Goal: Information Seeking & Learning: Find specific page/section

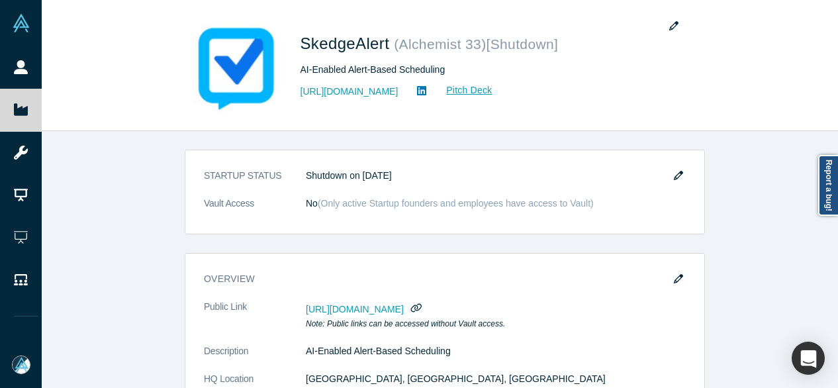
scroll to position [199, 0]
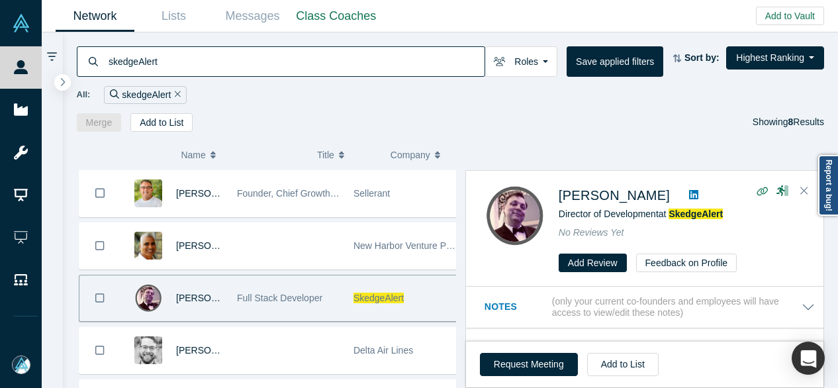
drag, startPoint x: 176, startPoint y: 60, endPoint x: 102, endPoint y: 51, distance: 74.7
click at [102, 51] on div "skedgeAlert" at bounding box center [281, 61] width 408 height 30
paste input "Strypes"
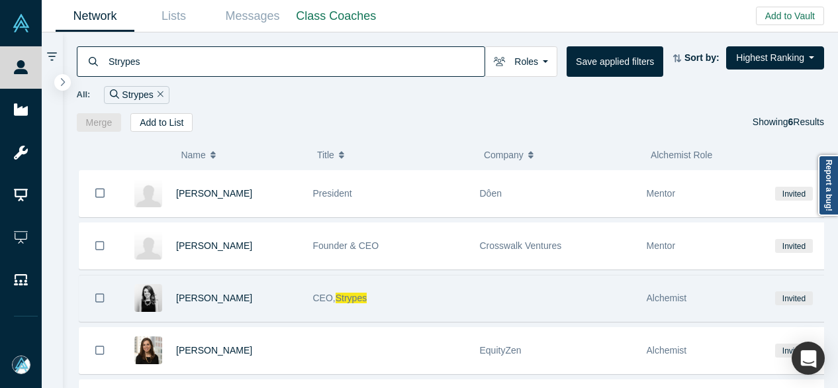
click at [341, 298] on span "Strypes" at bounding box center [351, 298] width 31 height 11
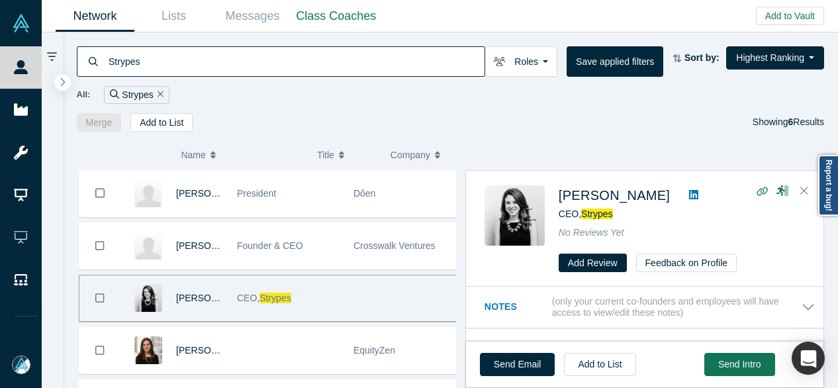
click at [608, 212] on span "Strypes" at bounding box center [596, 214] width 31 height 11
click at [591, 212] on span "Strypes" at bounding box center [596, 214] width 31 height 11
click at [571, 199] on span "[PERSON_NAME]" at bounding box center [614, 195] width 111 height 15
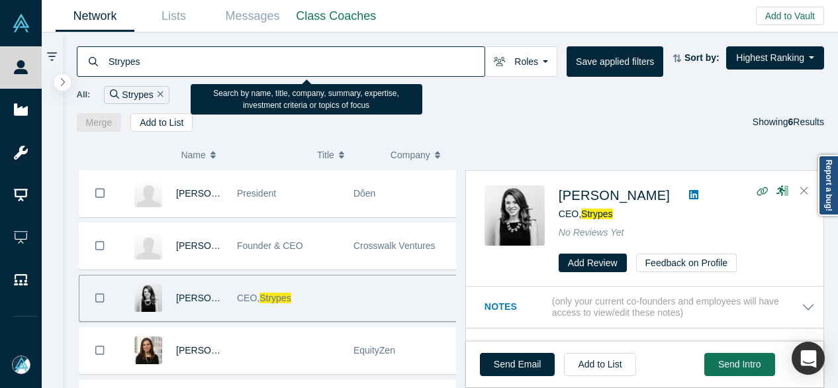
drag, startPoint x: 159, startPoint y: 64, endPoint x: 105, endPoint y: 67, distance: 54.4
click at [105, 67] on div "Strypes" at bounding box center [281, 61] width 408 height 30
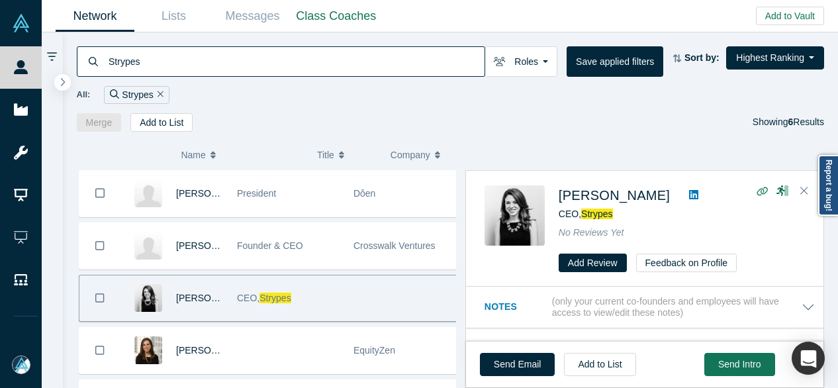
paste input "subatomiq"
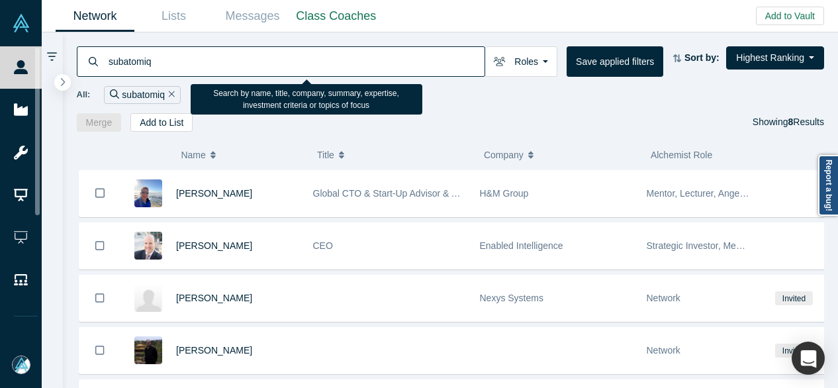
drag, startPoint x: 160, startPoint y: 66, endPoint x: 89, endPoint y: 64, distance: 71.5
click at [89, 64] on div "subatomiq" at bounding box center [281, 61] width 408 height 30
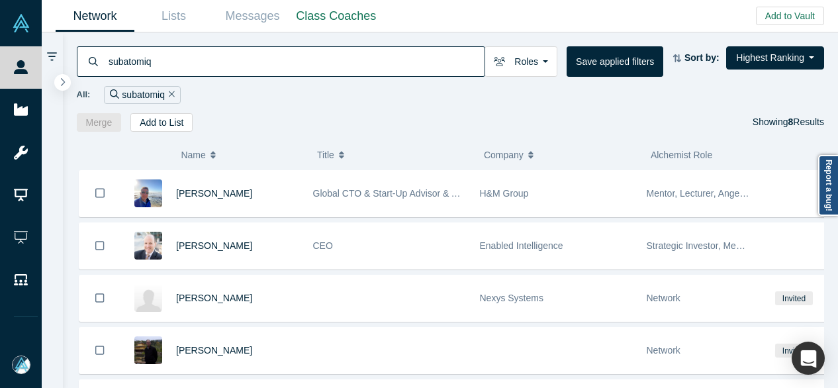
paste input "[PERSON_NAME]"
type input "[PERSON_NAME]"
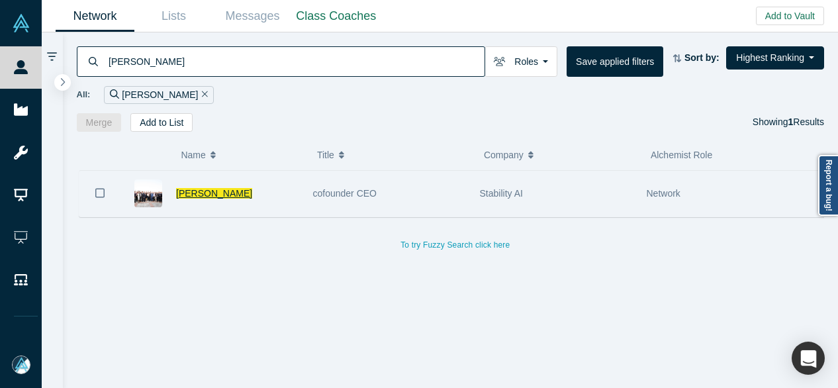
click at [197, 188] on span "[PERSON_NAME]" at bounding box center [214, 193] width 76 height 11
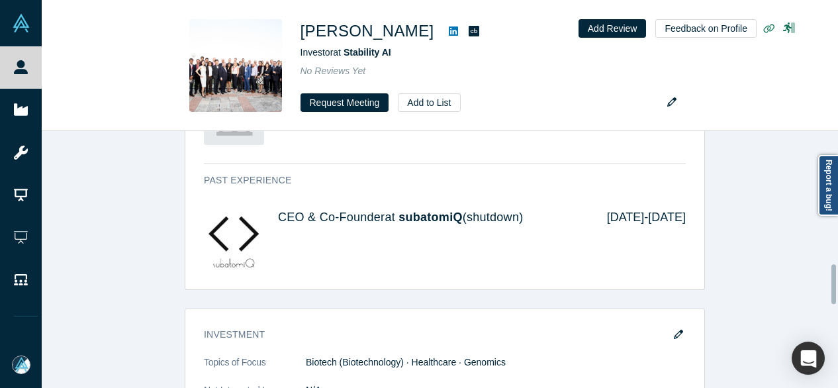
scroll to position [861, 0]
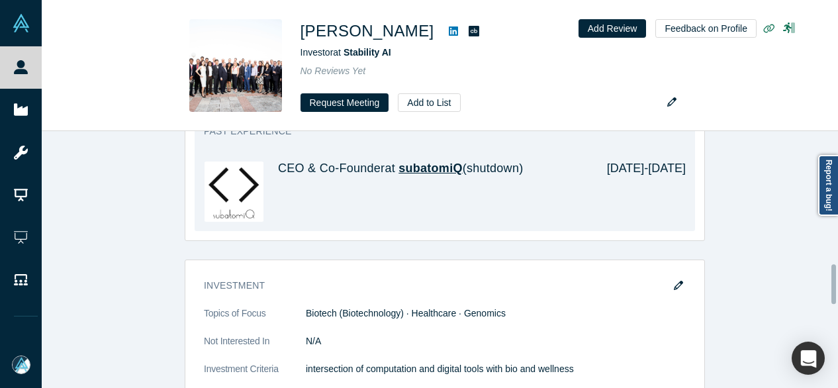
click at [424, 169] on span "subatomiQ" at bounding box center [431, 168] width 64 height 13
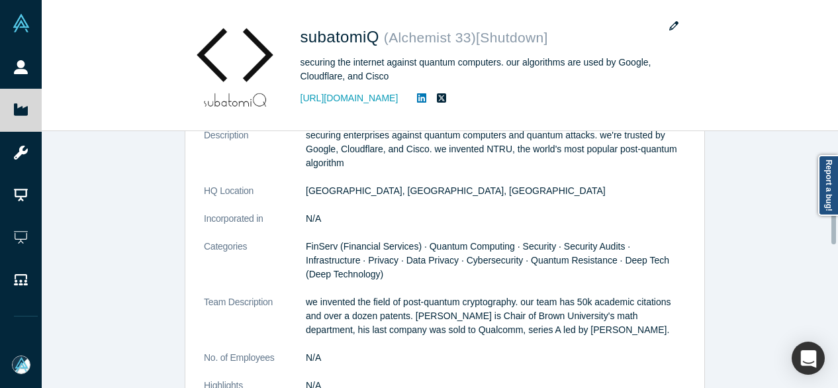
scroll to position [265, 0]
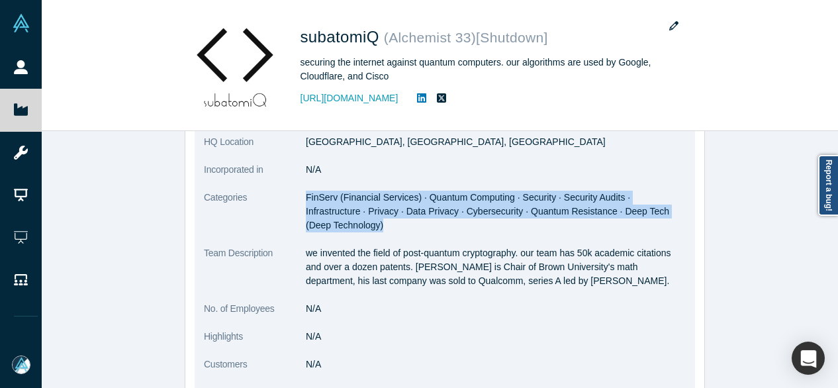
drag, startPoint x: 301, startPoint y: 199, endPoint x: 692, endPoint y: 215, distance: 392.2
click at [692, 215] on div "overview Public Link [URL][DOMAIN_NAME] Note: Public links can be accessed with…" at bounding box center [445, 205] width 520 height 435
copy span "FinServ (Financial Services) · Quantum Computing · Security · Security Audits ·…"
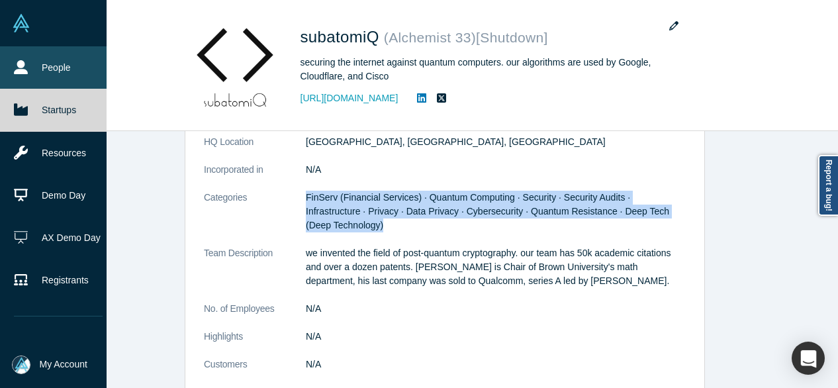
click at [16, 68] on icon at bounding box center [21, 67] width 14 height 14
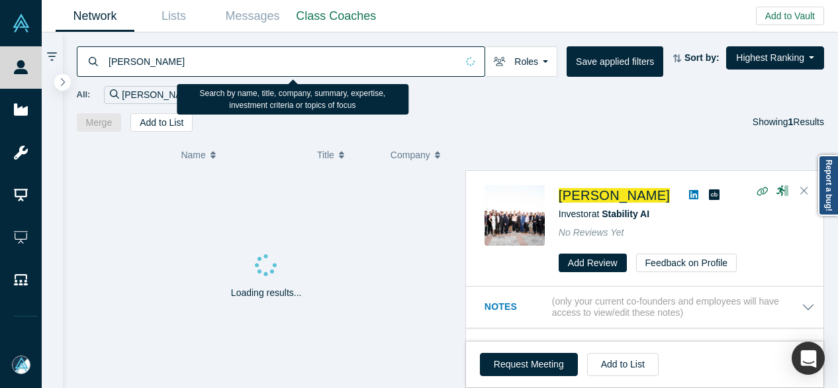
drag, startPoint x: 181, startPoint y: 58, endPoint x: 101, endPoint y: 62, distance: 80.2
click at [101, 62] on div "[PERSON_NAME]" at bounding box center [281, 61] width 408 height 30
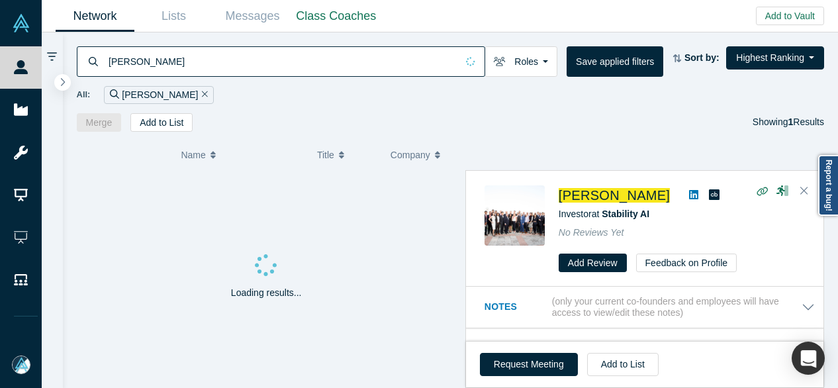
paste input "Telligent Data"
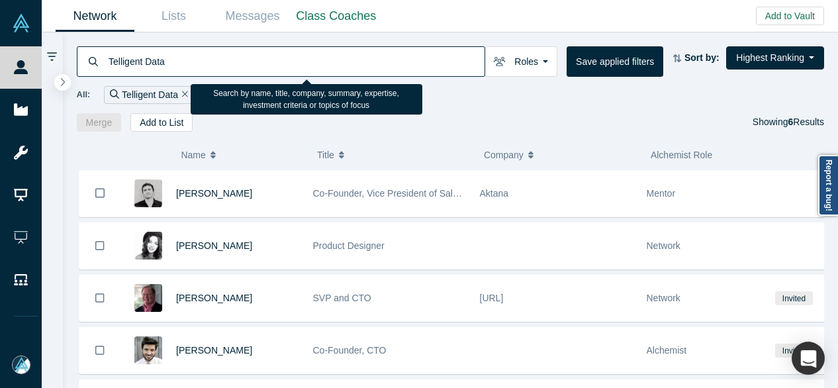
drag, startPoint x: 178, startPoint y: 62, endPoint x: 105, endPoint y: 60, distance: 72.8
click at [109, 62] on input "Telligent Data" at bounding box center [295, 61] width 377 height 31
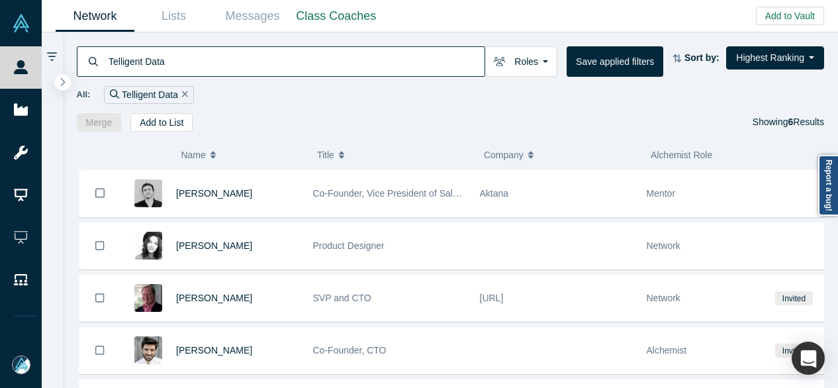
paste input "[PERSON_NAME]"
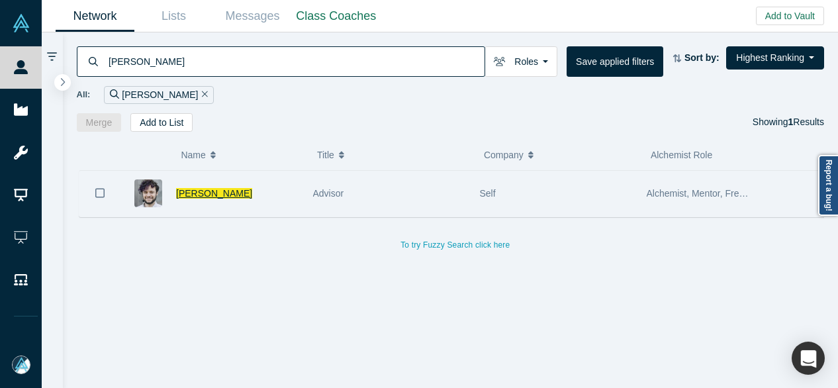
type input "[PERSON_NAME]"
click at [204, 193] on span "[PERSON_NAME]" at bounding box center [214, 193] width 76 height 11
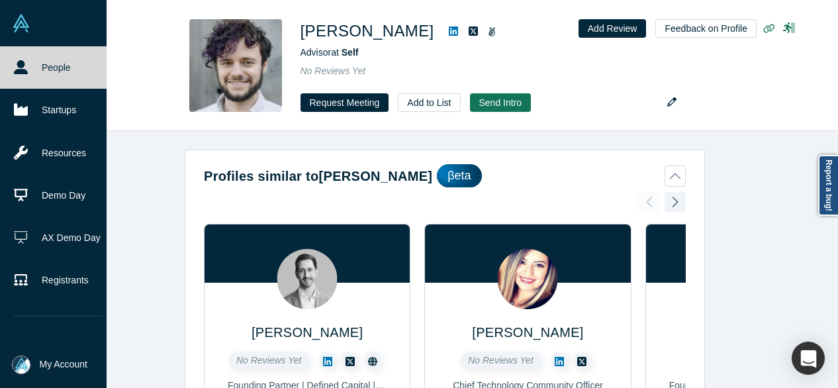
click at [30, 64] on link "People" at bounding box center [58, 67] width 117 height 42
click at [78, 56] on link "People" at bounding box center [58, 67] width 117 height 42
click at [85, 70] on link "People" at bounding box center [58, 67] width 117 height 42
click at [62, 67] on link "People" at bounding box center [58, 67] width 117 height 42
click at [62, 68] on link "People" at bounding box center [58, 67] width 117 height 42
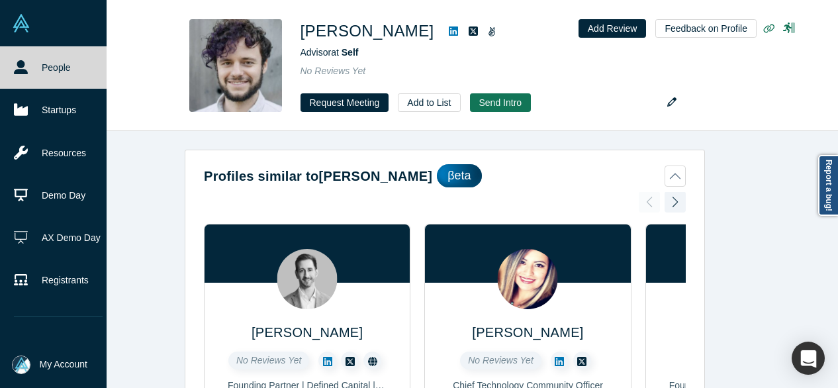
click at [62, 68] on link "People" at bounding box center [58, 67] width 117 height 42
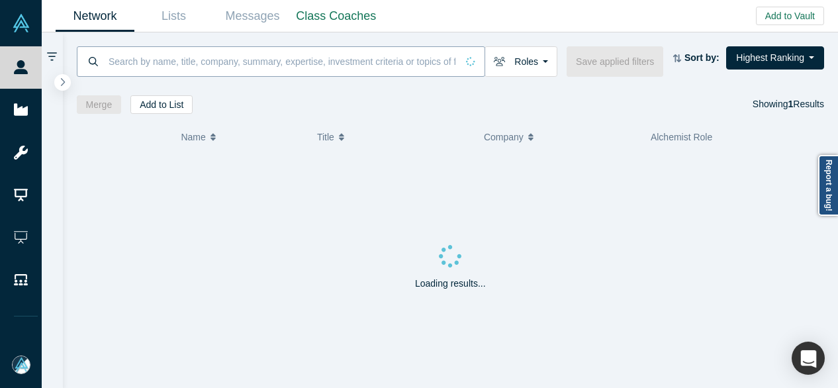
click at [193, 60] on input at bounding box center [282, 61] width 350 height 31
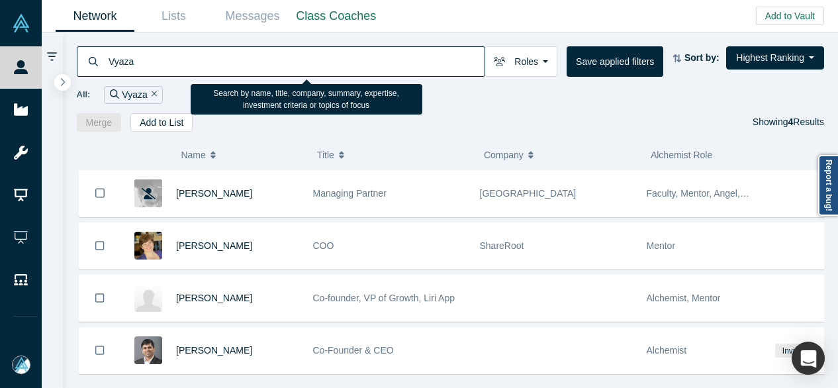
drag, startPoint x: 136, startPoint y: 64, endPoint x: 105, endPoint y: 62, distance: 31.2
click at [105, 62] on div "Vyaza" at bounding box center [281, 61] width 408 height 30
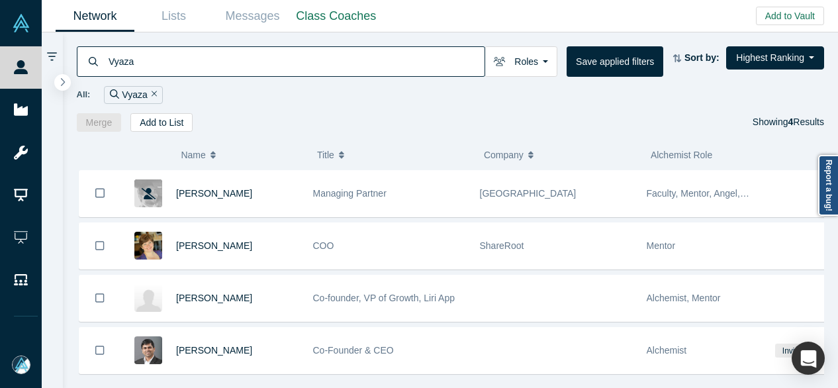
paste input "[PERSON_NAME]"
type input "[PERSON_NAME]"
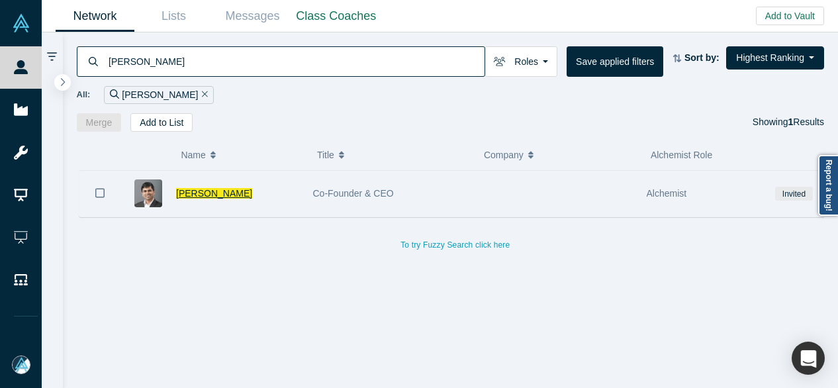
click at [195, 196] on span "[PERSON_NAME]" at bounding box center [214, 193] width 76 height 11
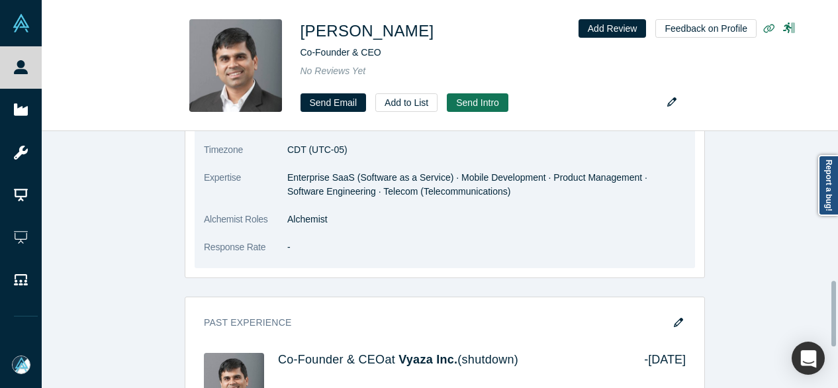
scroll to position [596, 0]
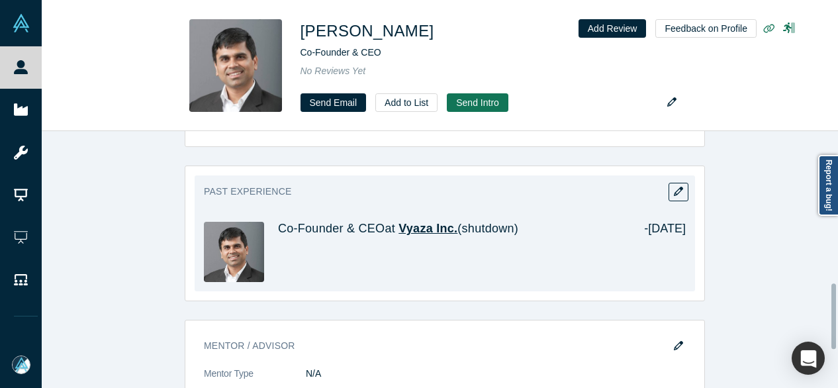
click at [414, 228] on span "Vyaza Inc." at bounding box center [428, 228] width 59 height 13
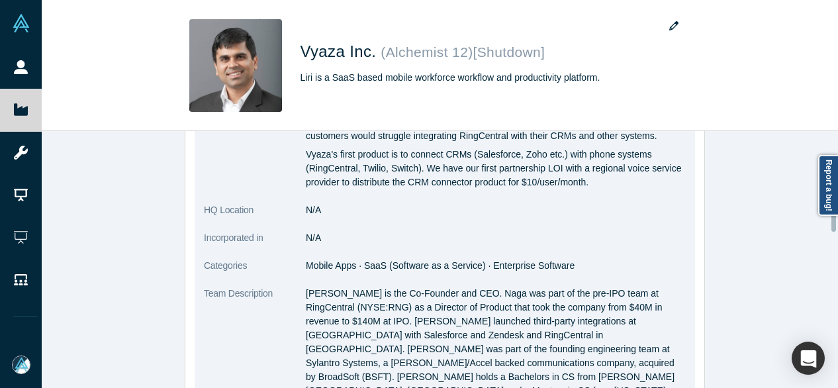
scroll to position [265, 0]
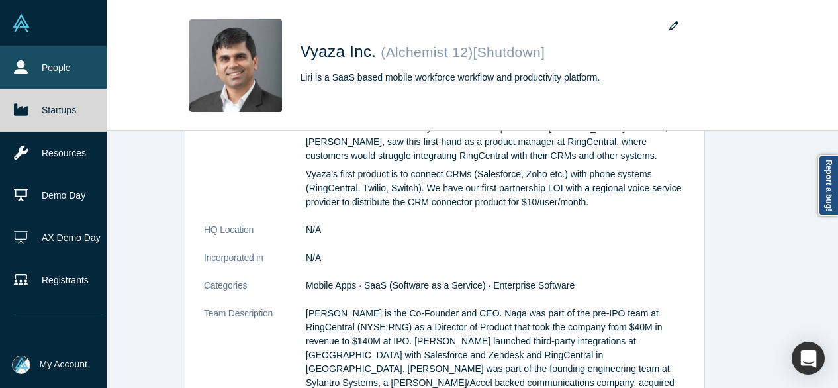
click at [38, 67] on link "People" at bounding box center [58, 67] width 117 height 42
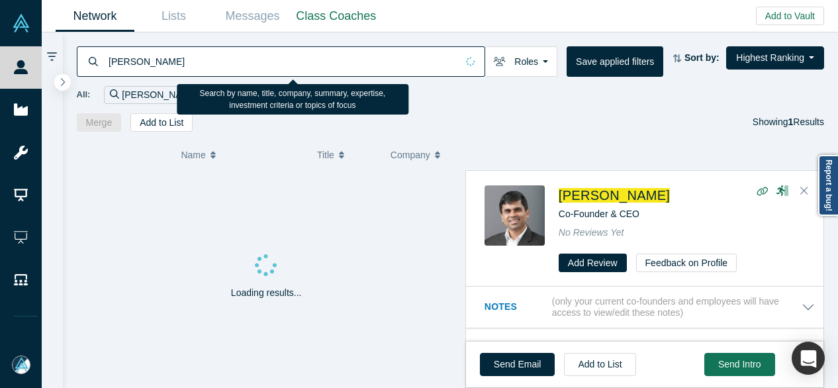
drag, startPoint x: 191, startPoint y: 66, endPoint x: 108, endPoint y: 63, distance: 83.5
click at [108, 63] on input "[PERSON_NAME]" at bounding box center [282, 61] width 350 height 31
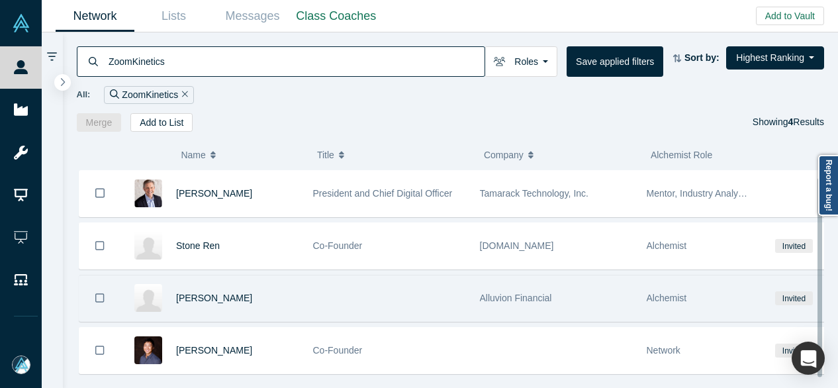
scroll to position [19, 0]
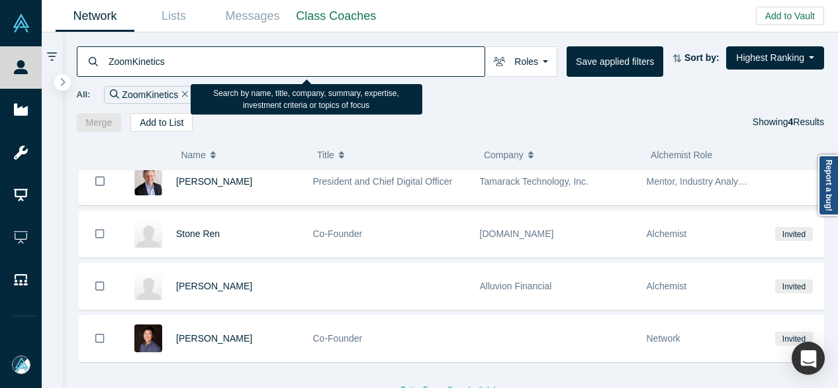
drag, startPoint x: 141, startPoint y: 60, endPoint x: 109, endPoint y: 59, distance: 32.5
click at [109, 59] on input "ZoomKinetics" at bounding box center [295, 61] width 377 height 31
paste input "[PERSON_NAME]"
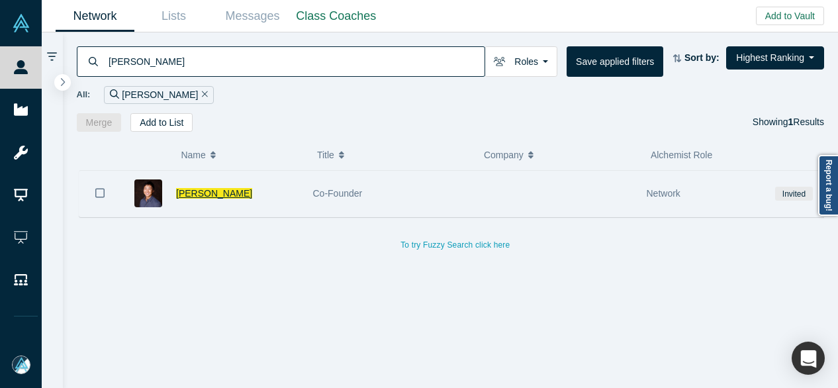
type input "[PERSON_NAME]"
click at [192, 195] on span "[PERSON_NAME]" at bounding box center [214, 193] width 76 height 11
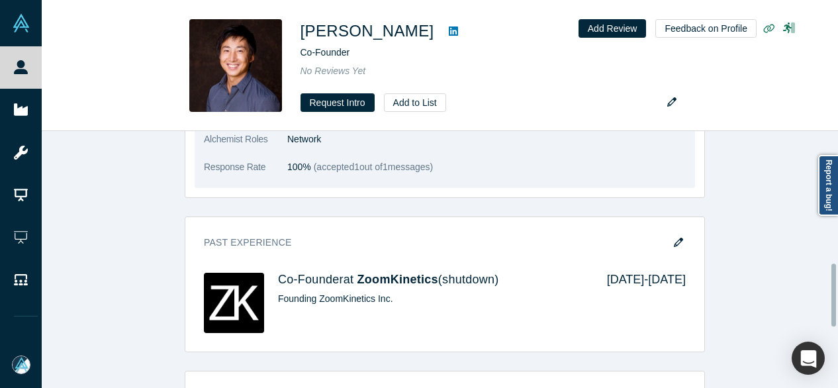
scroll to position [662, 0]
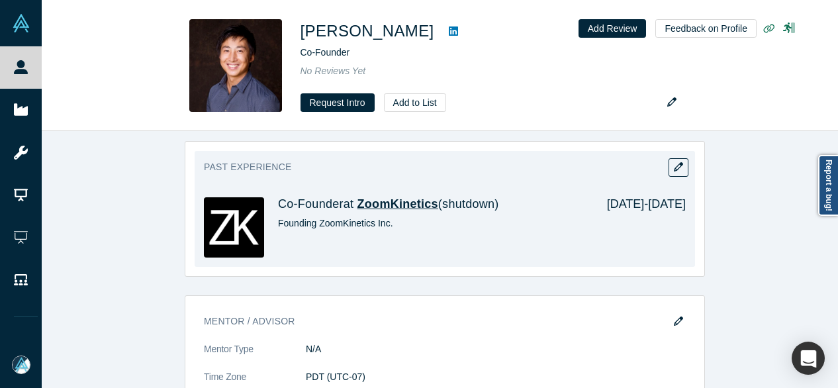
click at [406, 206] on span "ZoomKinetics" at bounding box center [397, 203] width 81 height 13
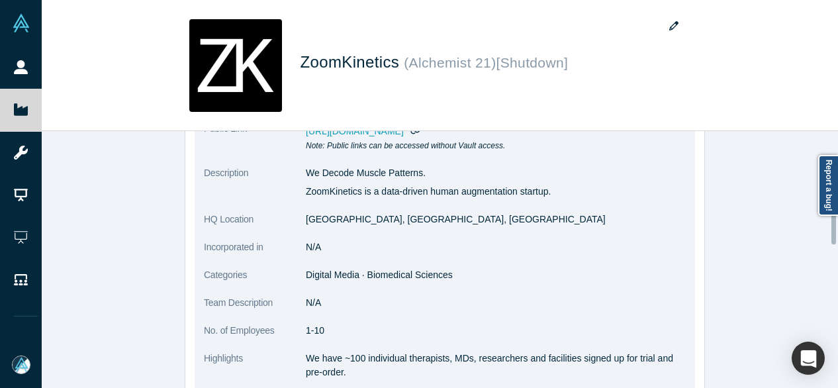
scroll to position [199, 0]
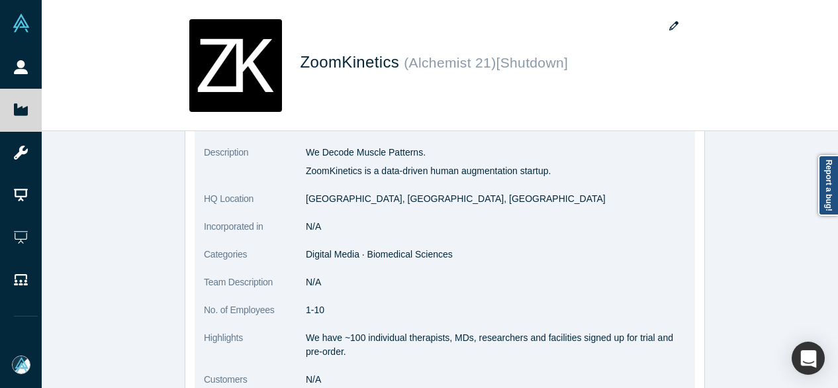
click at [306, 255] on span "Digital Media · Biomedical Sciences" at bounding box center [379, 254] width 147 height 11
drag, startPoint x: 301, startPoint y: 255, endPoint x: 436, endPoint y: 255, distance: 135.0
click at [436, 255] on span "Digital Media · Biomedical Sciences" at bounding box center [379, 254] width 147 height 11
copy span "Digital Media · Biomedical Sciences"
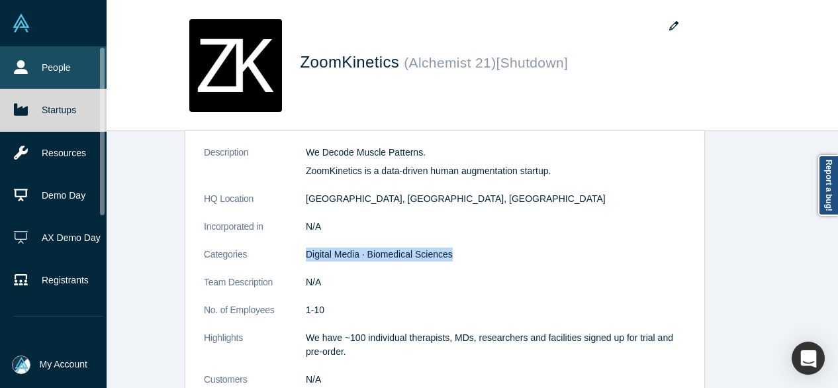
click at [24, 58] on link "People" at bounding box center [58, 67] width 117 height 42
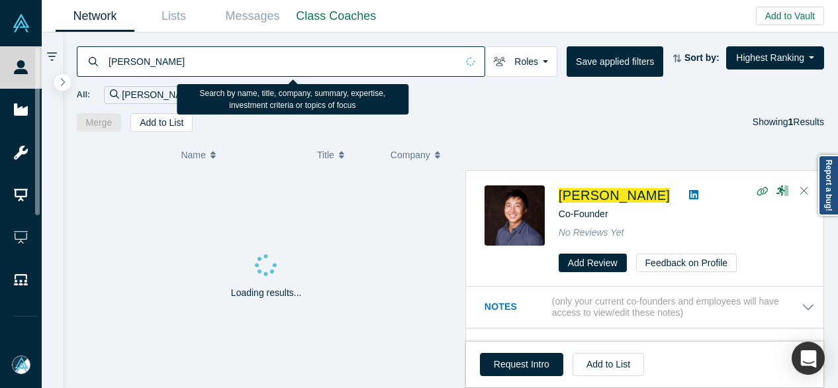
drag, startPoint x: 176, startPoint y: 62, endPoint x: 101, endPoint y: 62, distance: 75.5
click at [101, 62] on div "[PERSON_NAME]" at bounding box center [281, 61] width 408 height 30
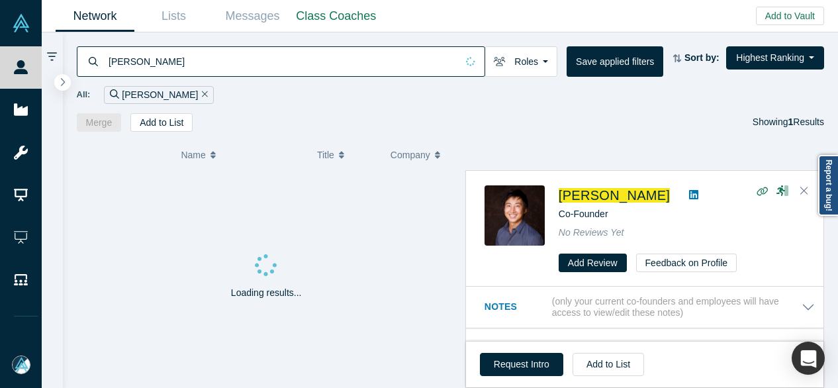
paste input "Avid Secur"
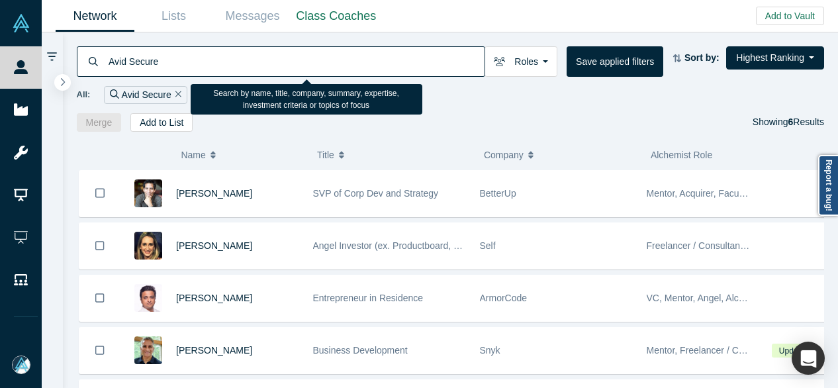
drag, startPoint x: 146, startPoint y: 58, endPoint x: 107, endPoint y: 60, distance: 38.4
click at [107, 60] on input "Avid Secure" at bounding box center [295, 61] width 377 height 31
paste input "[PERSON_NAME]"
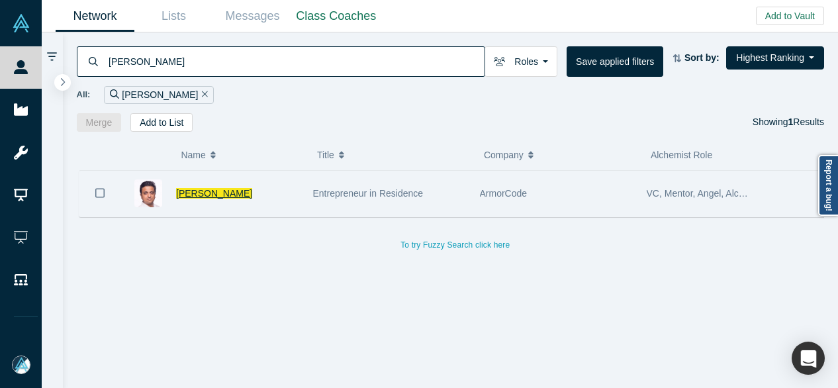
type input "[PERSON_NAME]"
click at [195, 197] on span "[PERSON_NAME]" at bounding box center [214, 193] width 76 height 11
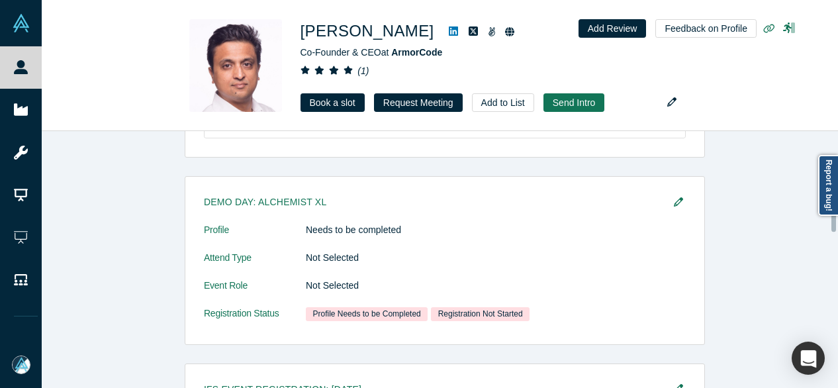
scroll to position [1096, 0]
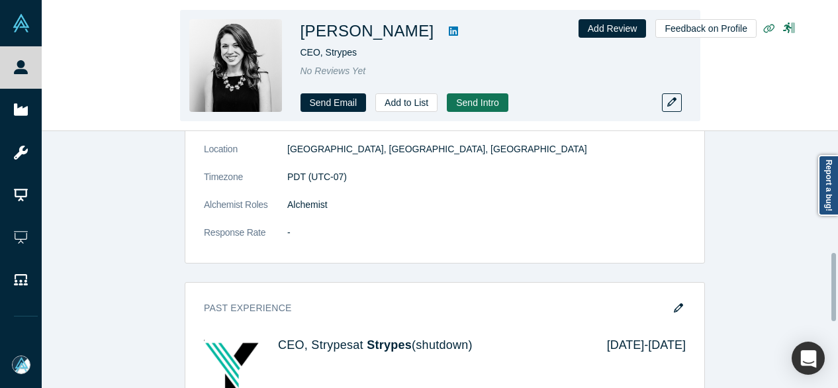
scroll to position [463, 0]
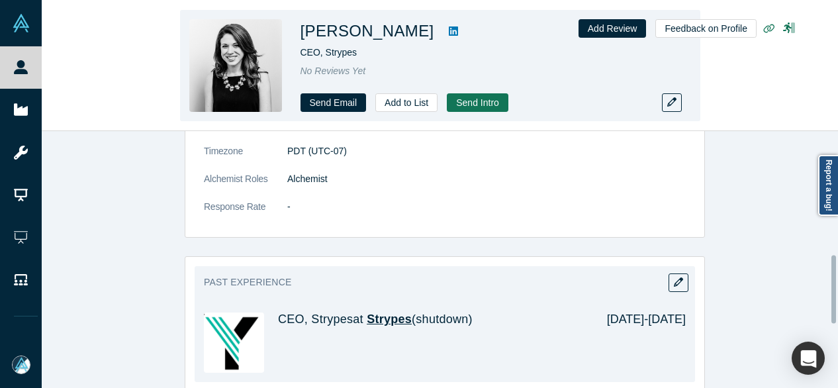
click at [381, 320] on span "Strypes" at bounding box center [389, 318] width 45 height 13
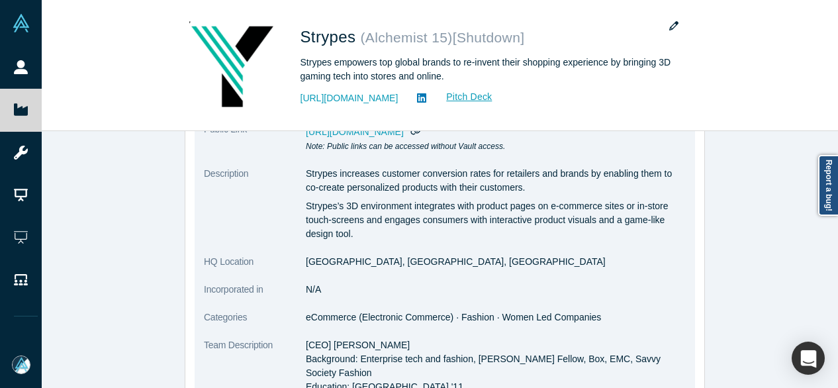
scroll to position [199, 0]
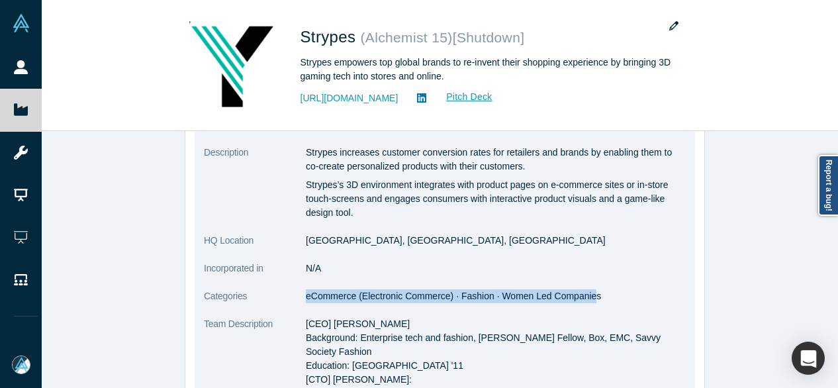
drag, startPoint x: 298, startPoint y: 299, endPoint x: 582, endPoint y: 304, distance: 284.0
click at [582, 304] on dl "Public Link https://vault.alchemistaccelerator.com/companies/public/strypes Not…" at bounding box center [445, 341] width 482 height 480
